Goal: Task Accomplishment & Management: Complete application form

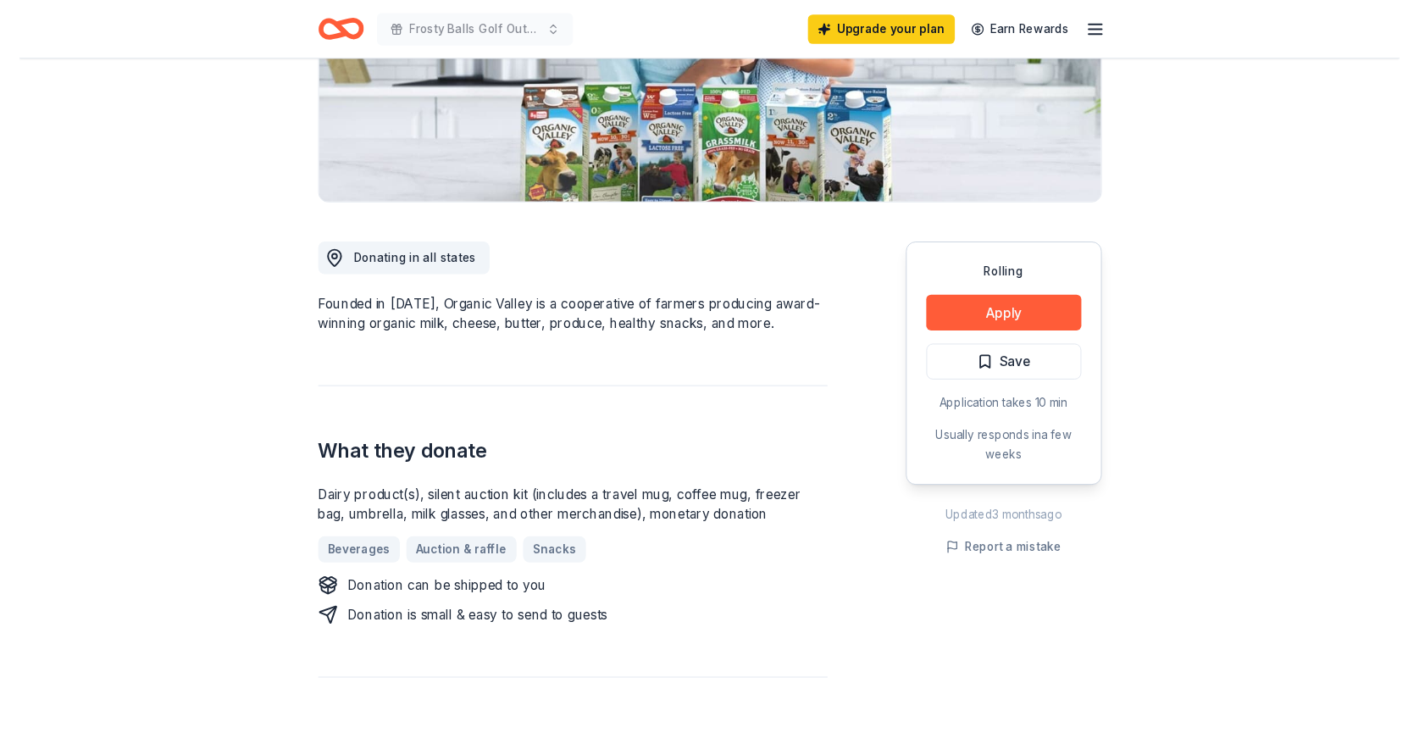
scroll to position [308, 0]
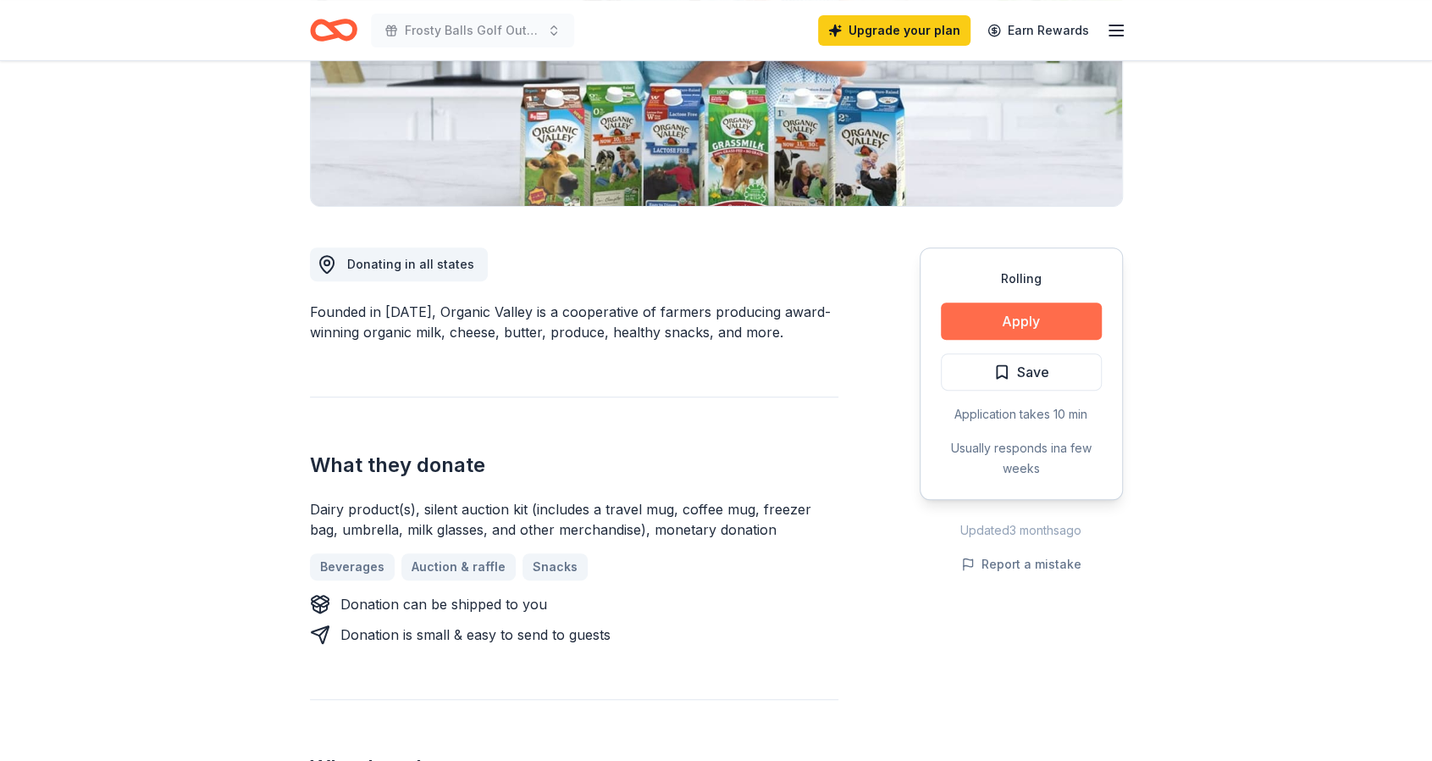
click at [1033, 320] on button "Apply" at bounding box center [1021, 320] width 161 height 37
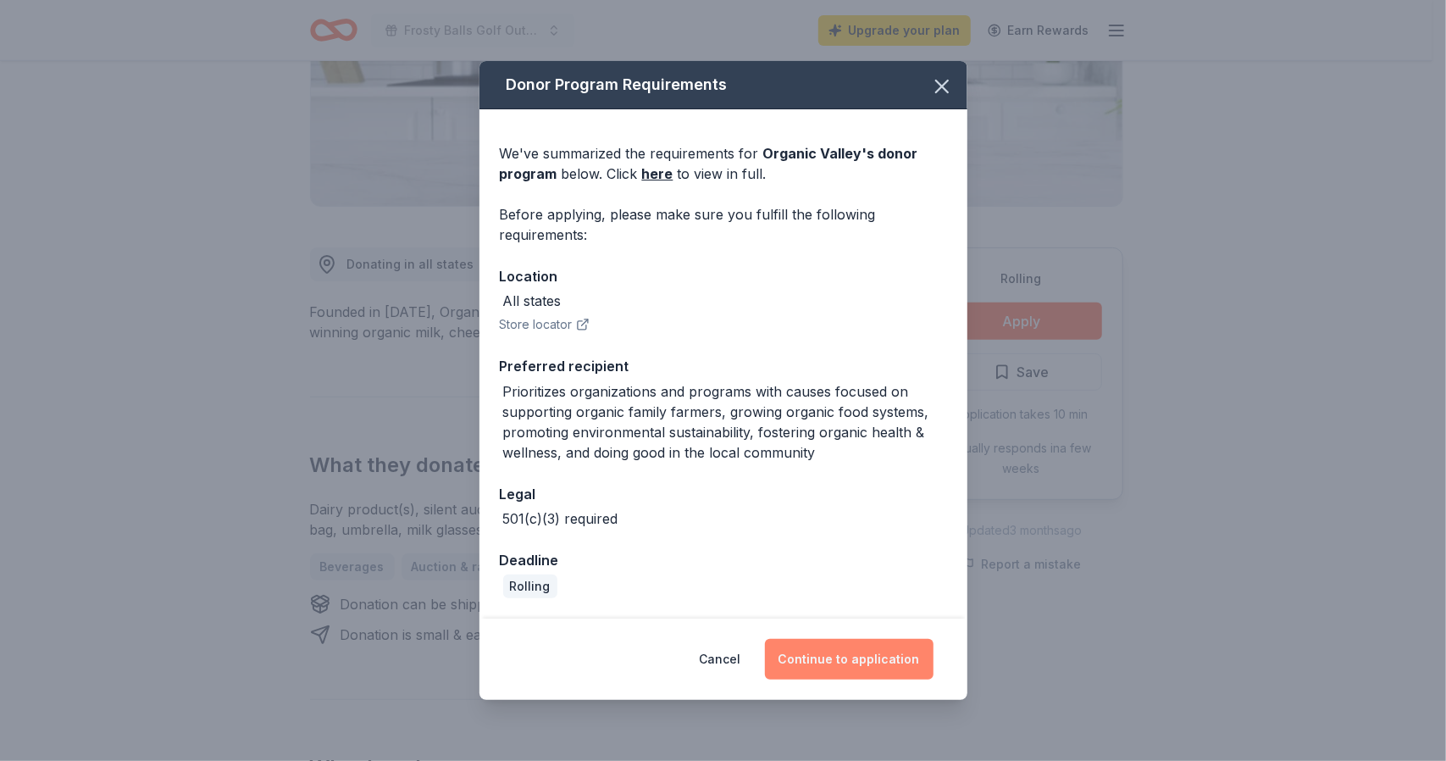
click at [816, 660] on button "Continue to application" at bounding box center [849, 659] width 169 height 41
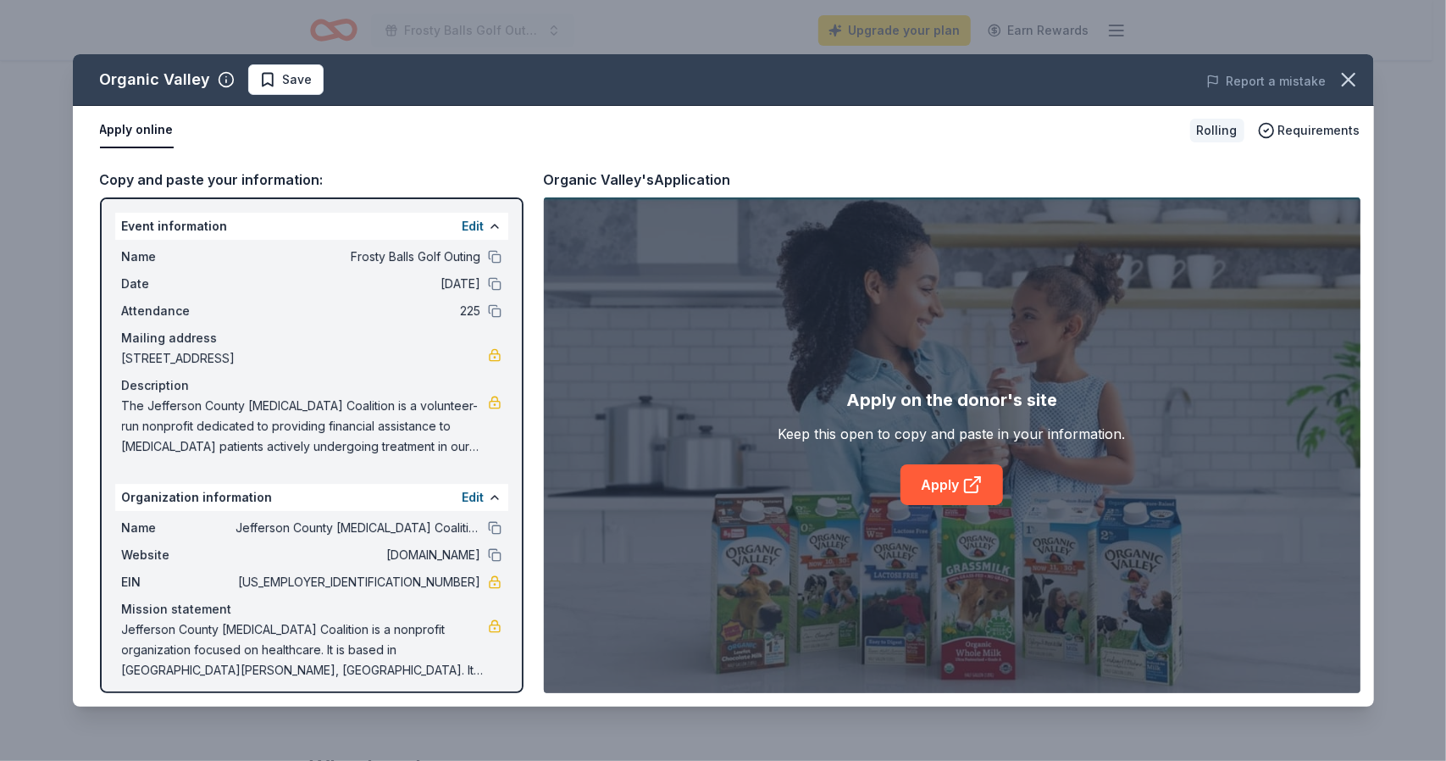
drag, startPoint x: 402, startPoint y: 581, endPoint x: 431, endPoint y: 575, distance: 29.4
click at [431, 575] on span "[US_EMPLOYER_IDENTIFICATION_NUMBER]" at bounding box center [358, 582] width 246 height 20
click at [924, 490] on link "Apply" at bounding box center [951, 484] width 102 height 41
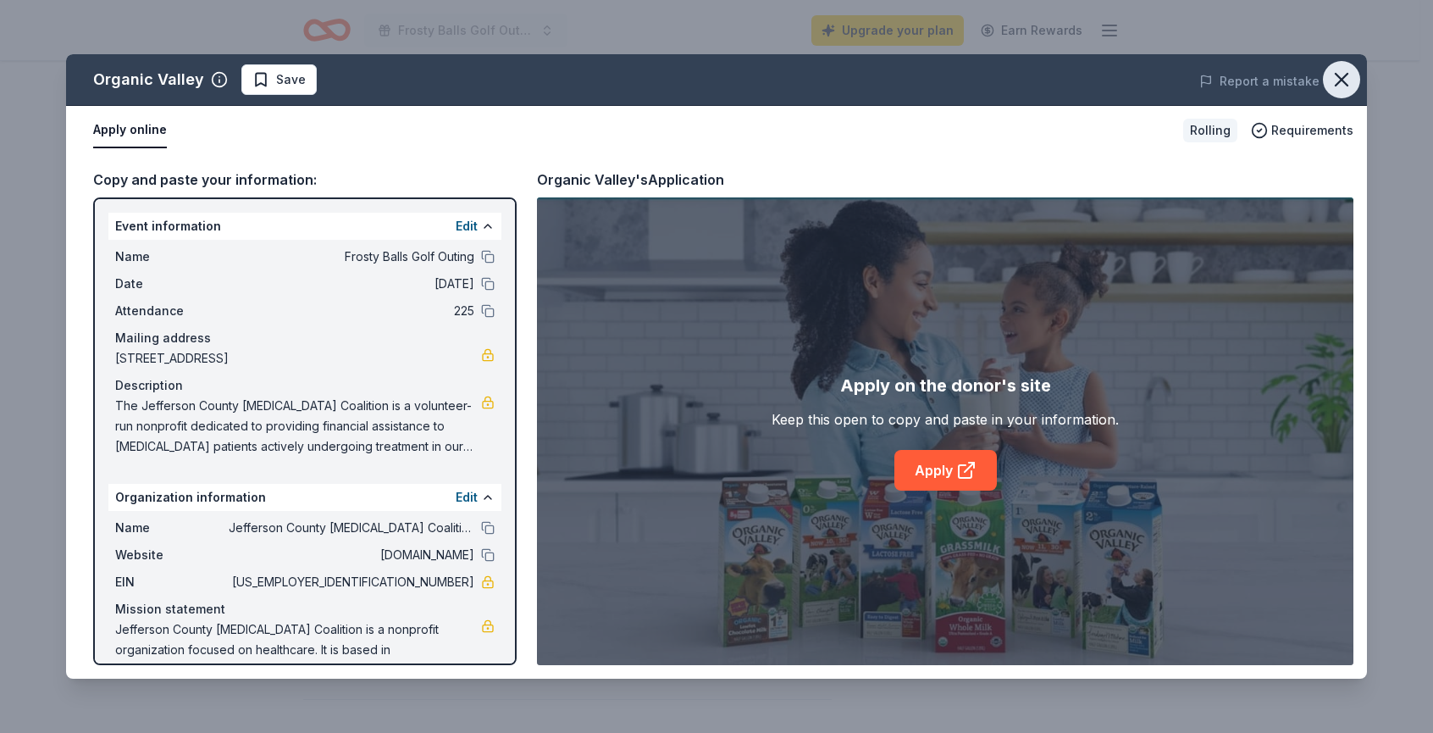
click at [1347, 74] on icon "button" at bounding box center [1342, 80] width 12 height 12
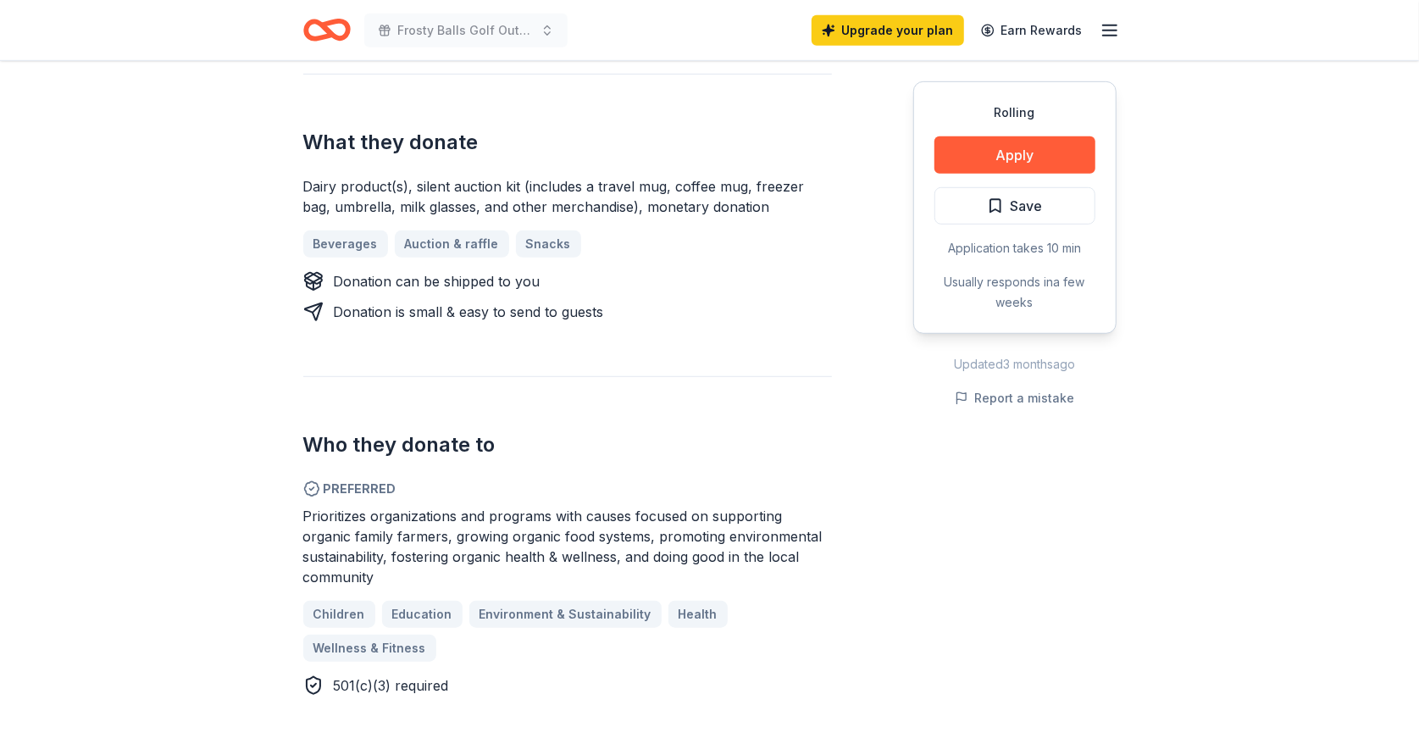
scroll to position [732, 0]
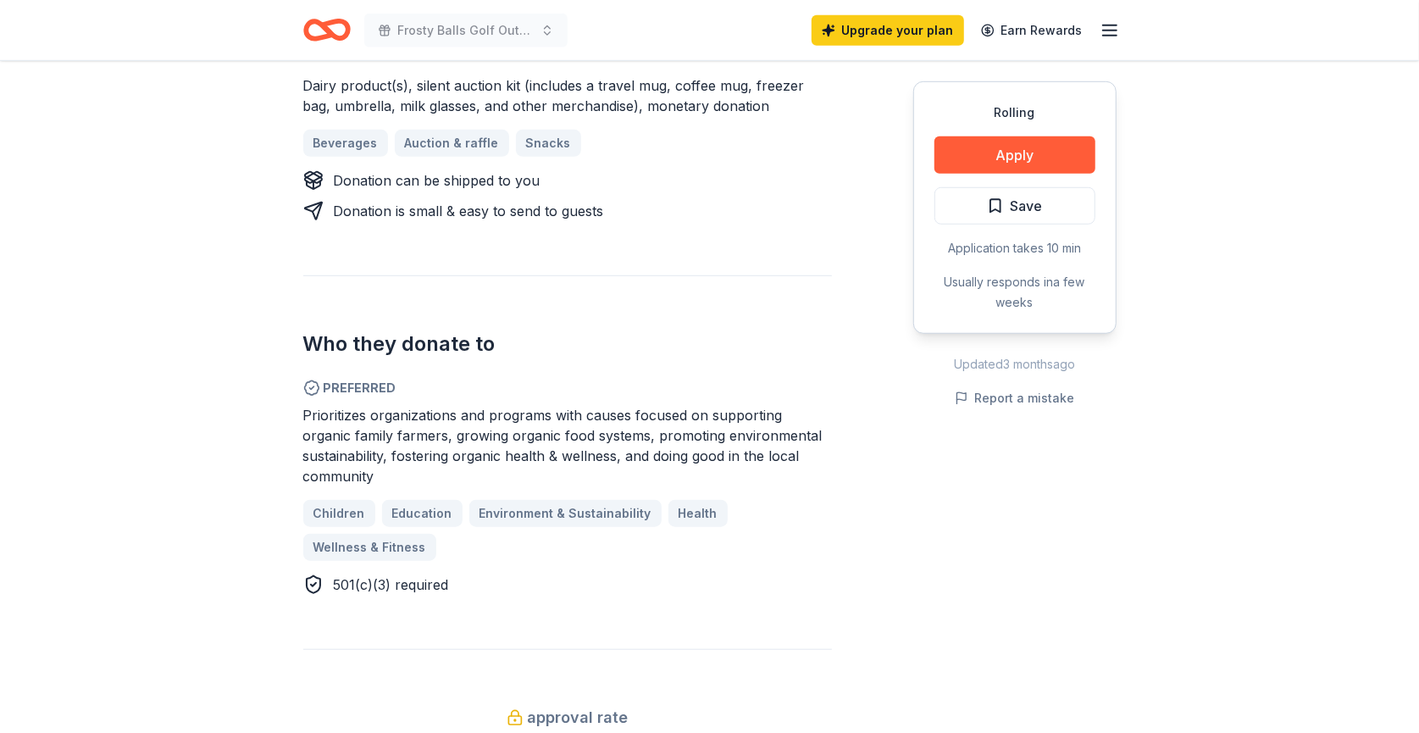
drag, startPoint x: 398, startPoint y: 456, endPoint x: 609, endPoint y: 473, distance: 211.6
click at [609, 473] on div "Prioritizes organizations and programs with causes focused on supporting organi…" at bounding box center [567, 445] width 528 height 81
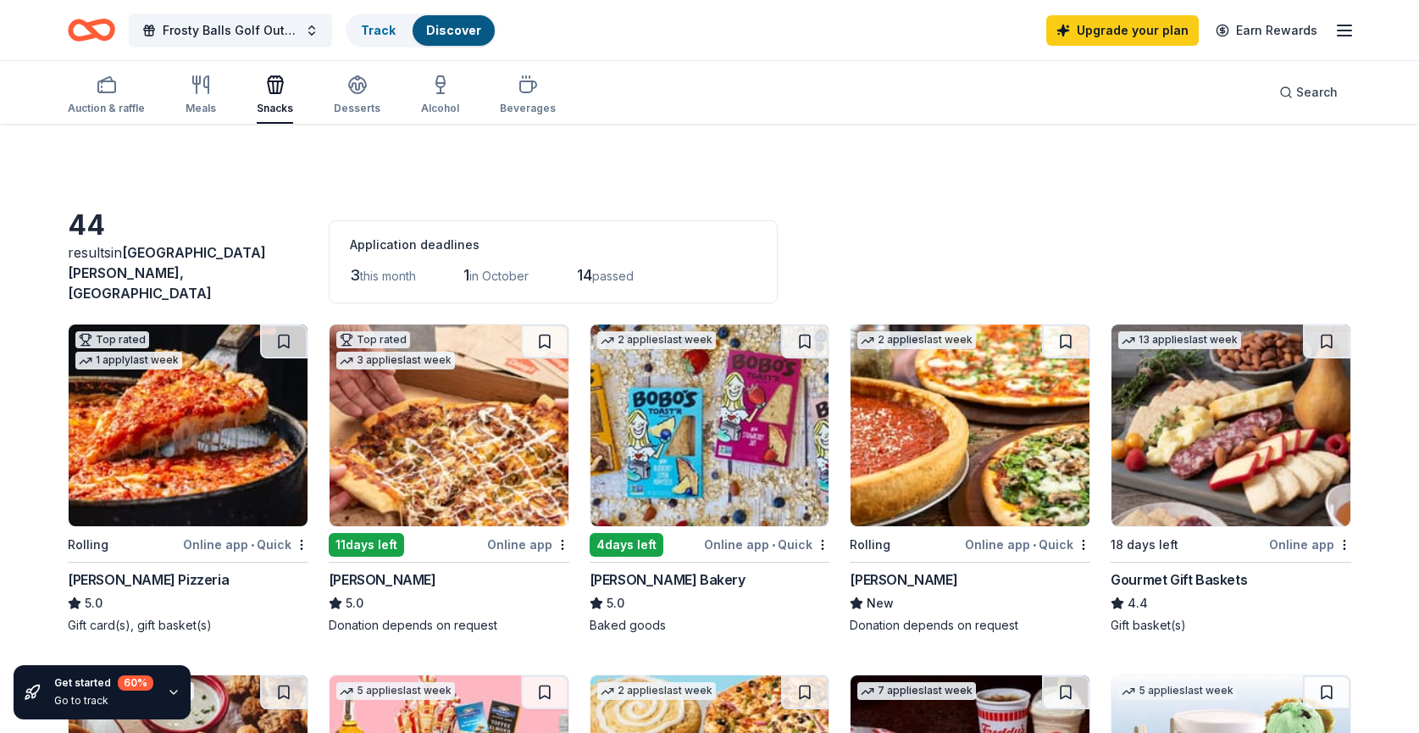
scroll to position [1016, 0]
